Goal: Download file/media

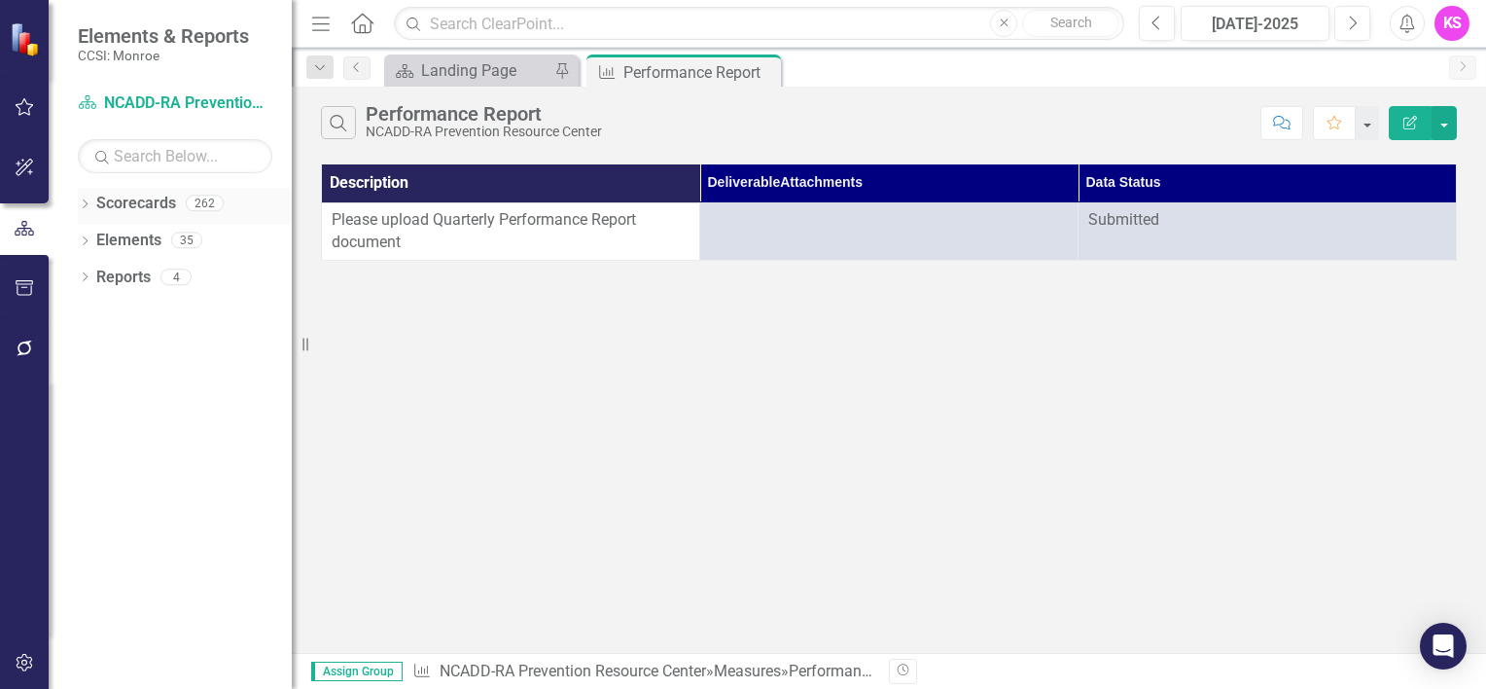
click at [88, 201] on icon "Dropdown" at bounding box center [85, 205] width 14 height 11
click at [99, 238] on icon "Dropdown" at bounding box center [95, 239] width 15 height 12
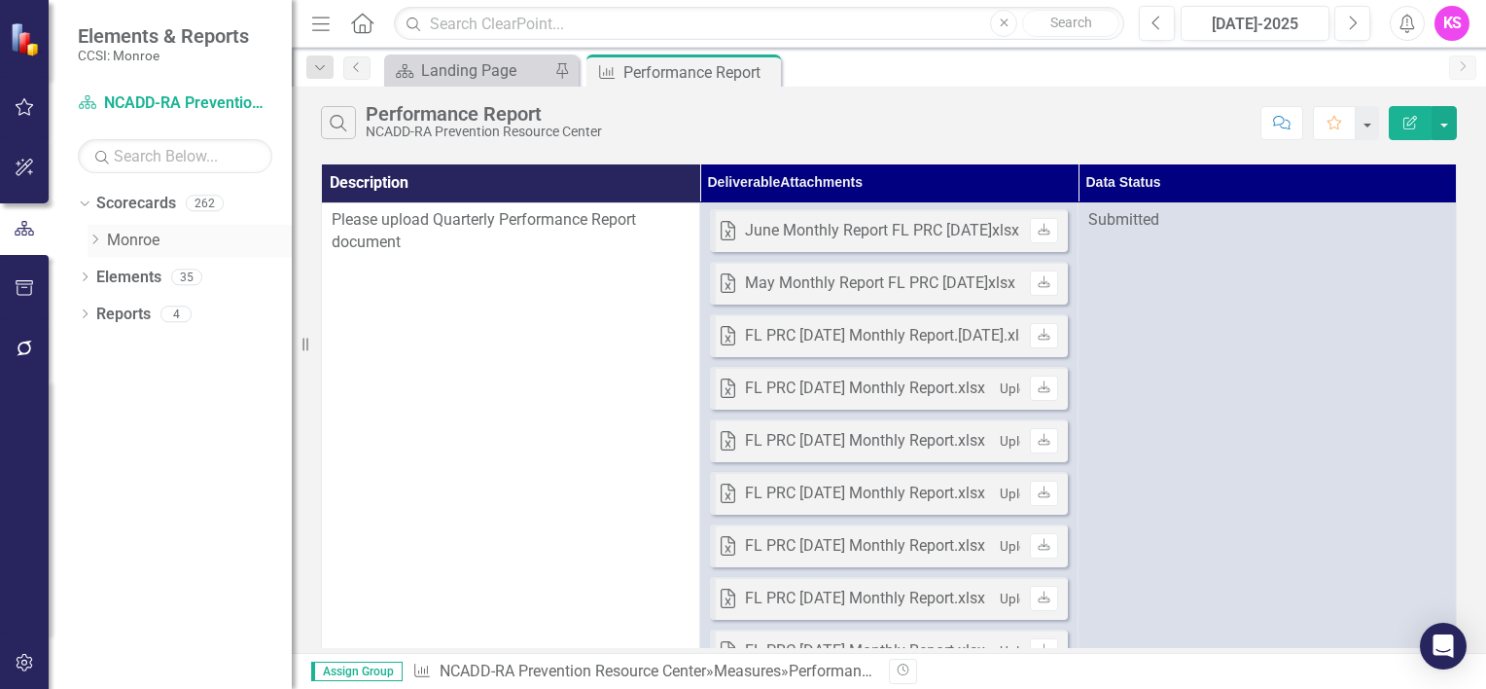
click at [97, 240] on icon "Dropdown" at bounding box center [95, 239] width 15 height 12
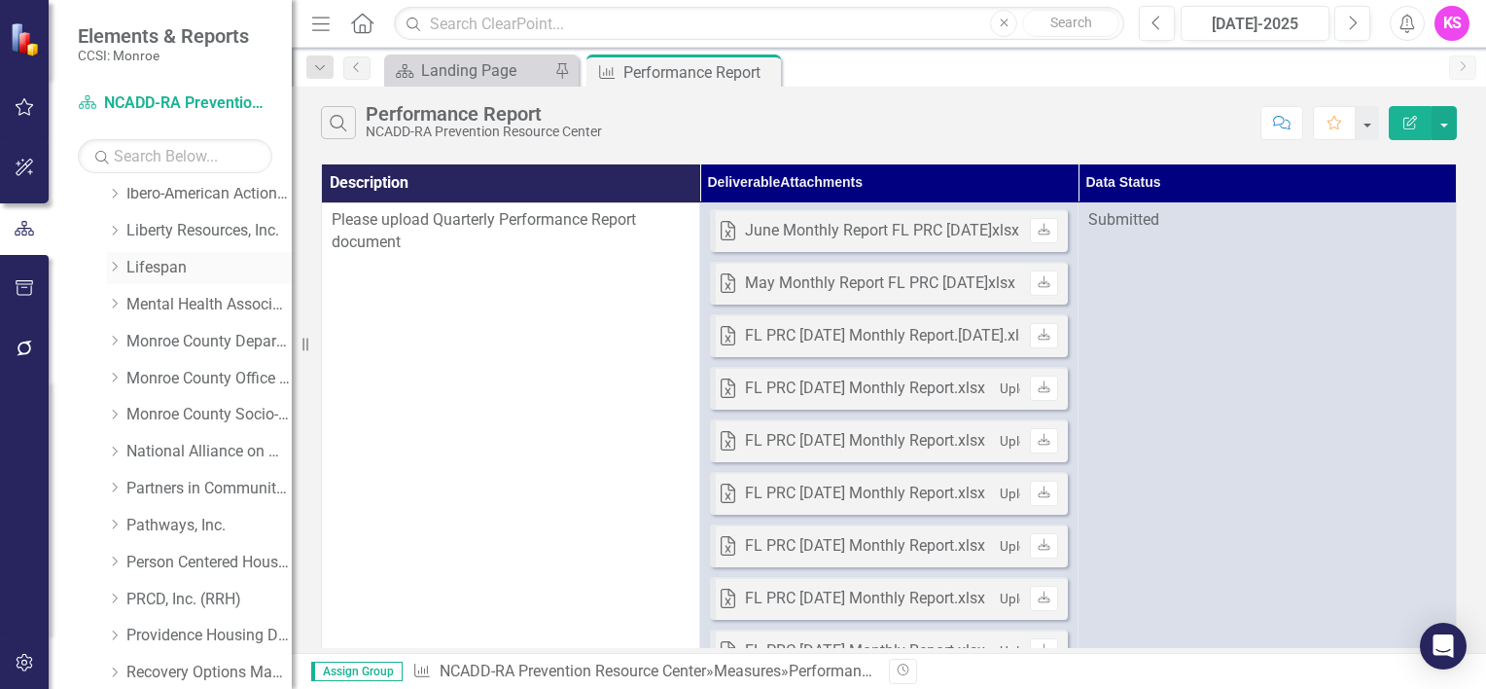
scroll to position [681, 0]
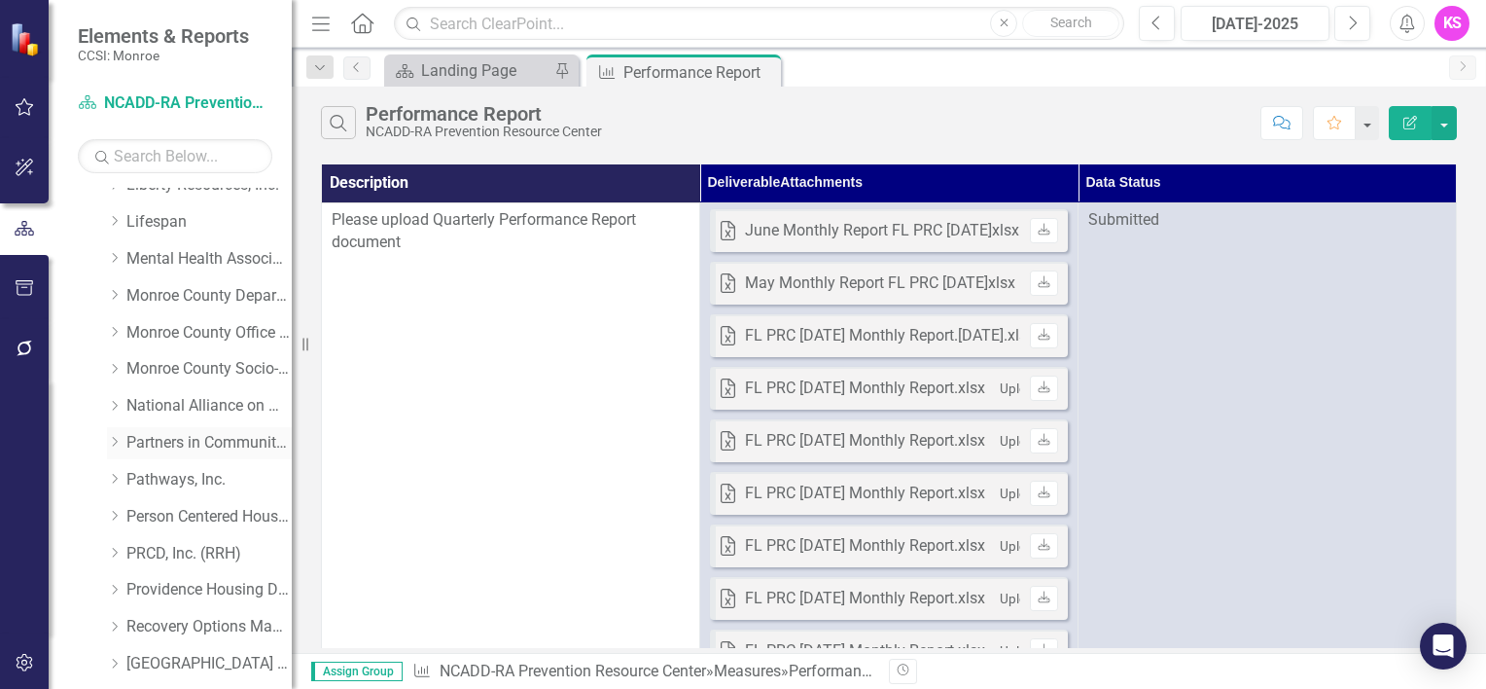
click at [113, 440] on icon "Dropdown" at bounding box center [114, 442] width 15 height 12
click at [197, 438] on link "Partners in Community Development" at bounding box center [208, 443] width 165 height 22
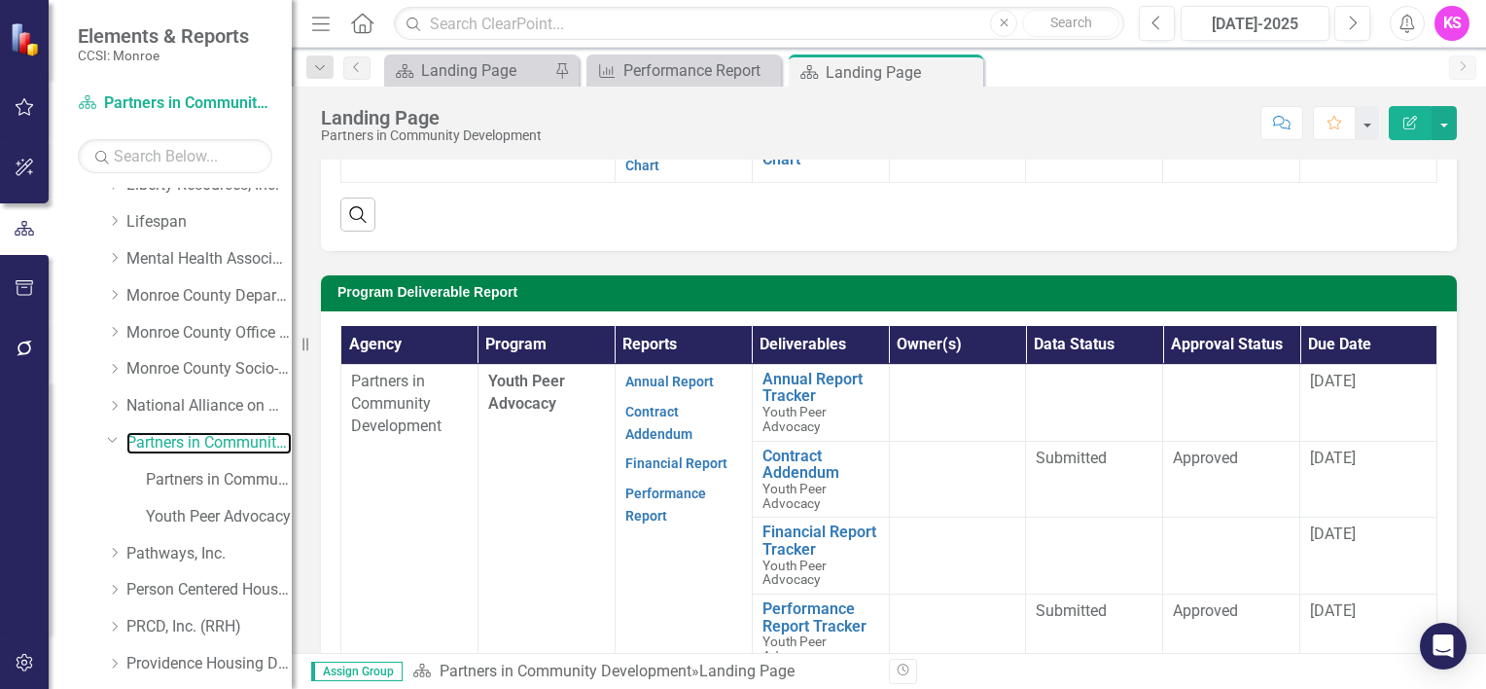
scroll to position [486, 0]
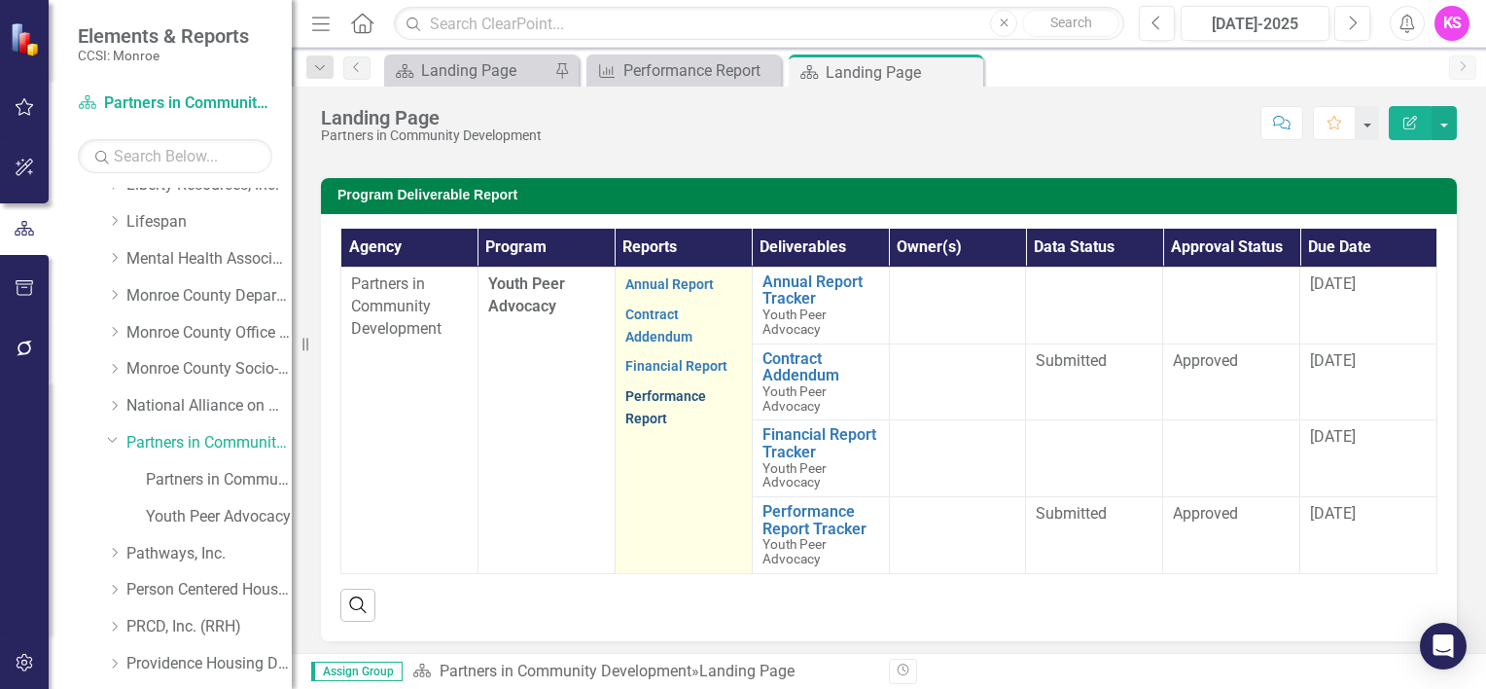
click at [649, 400] on link "Performance Report" at bounding box center [665, 407] width 81 height 38
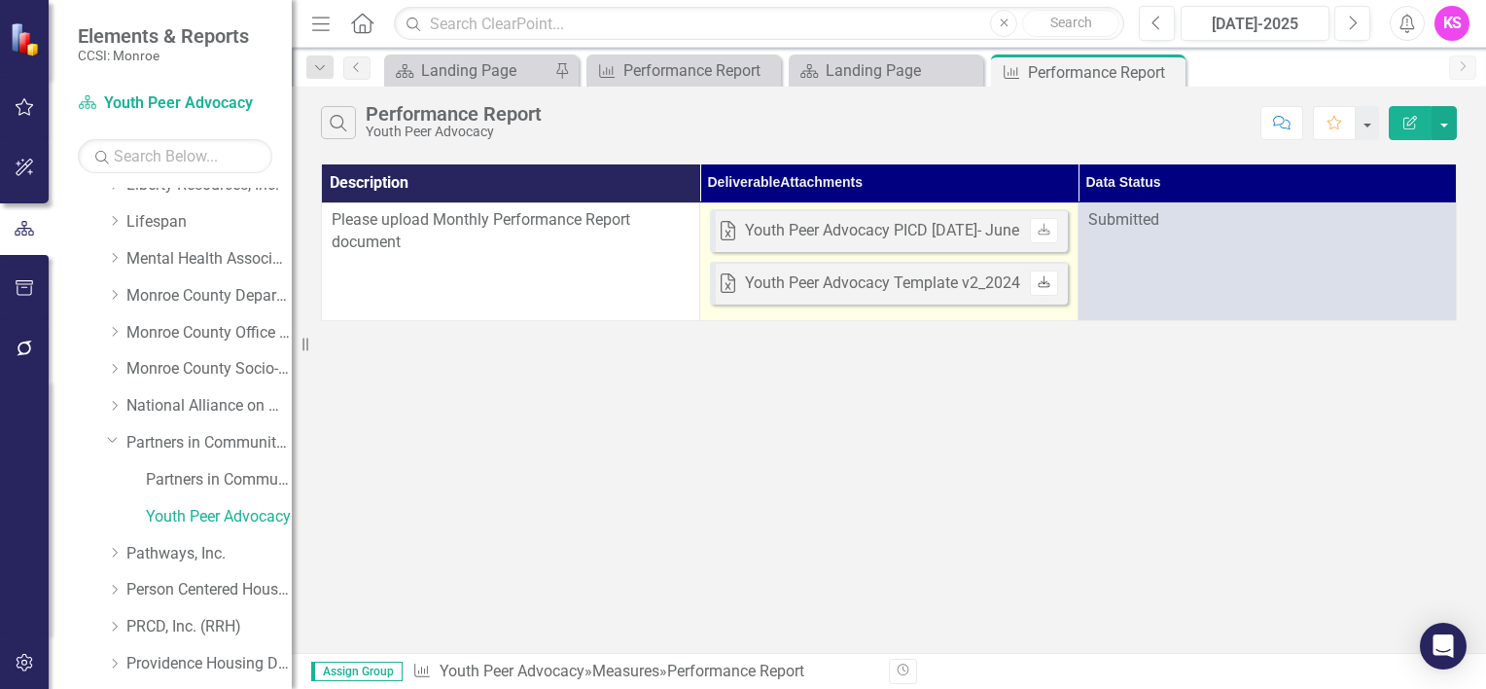
click at [1043, 284] on icon "Download" at bounding box center [1044, 283] width 15 height 12
